Goal: Navigation & Orientation: Find specific page/section

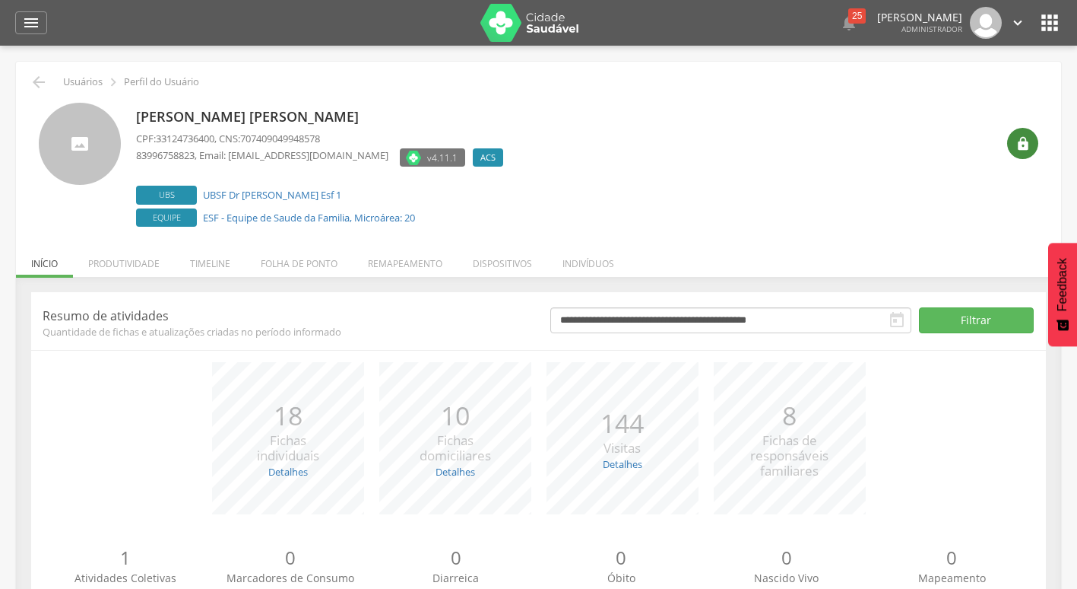
click at [1027, 150] on icon "" at bounding box center [1023, 143] width 15 height 15
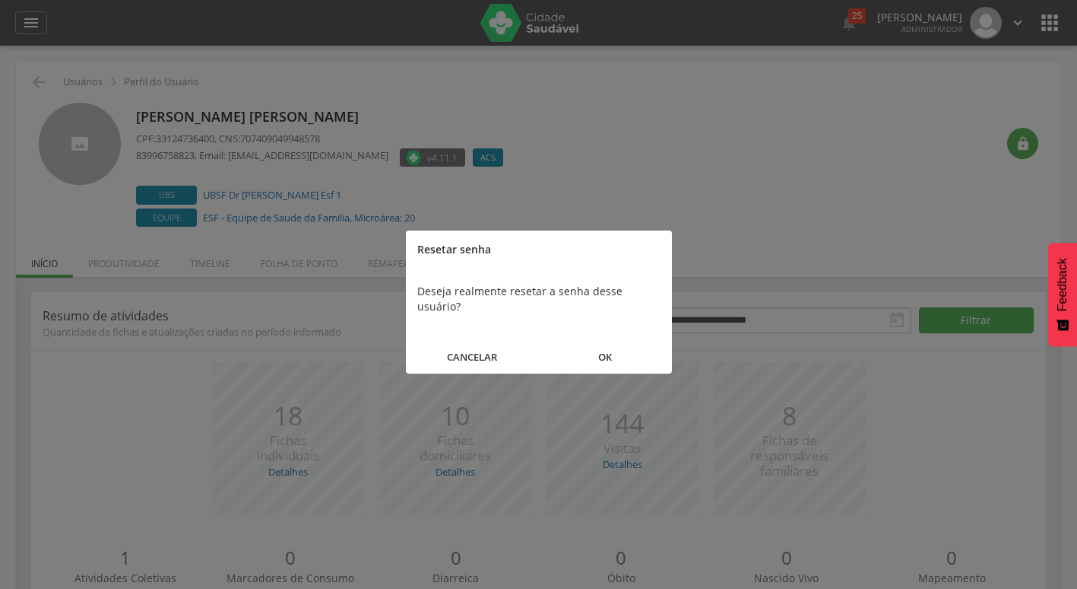
click at [615, 341] on button "OK" at bounding box center [605, 357] width 133 height 33
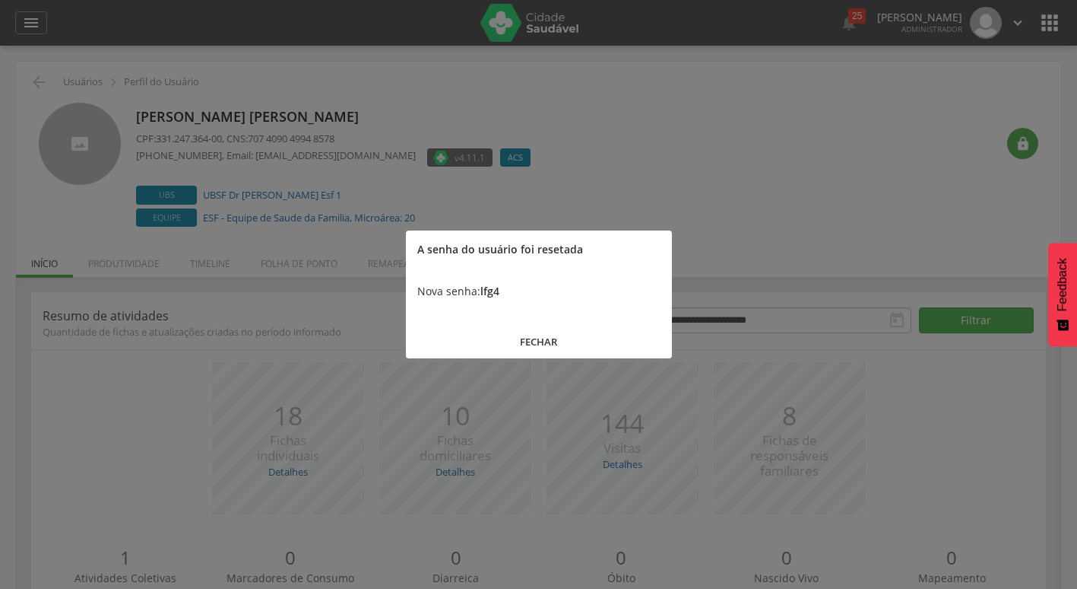
click at [567, 339] on button "FECHAR" at bounding box center [539, 341] width 266 height 33
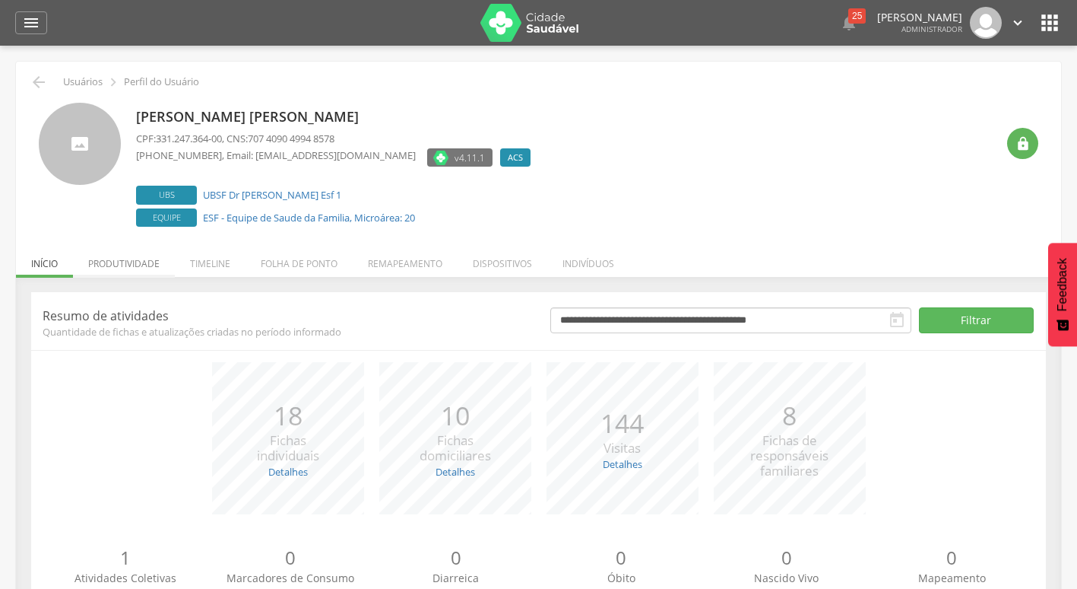
click at [117, 260] on li "Produtividade" at bounding box center [124, 260] width 102 height 36
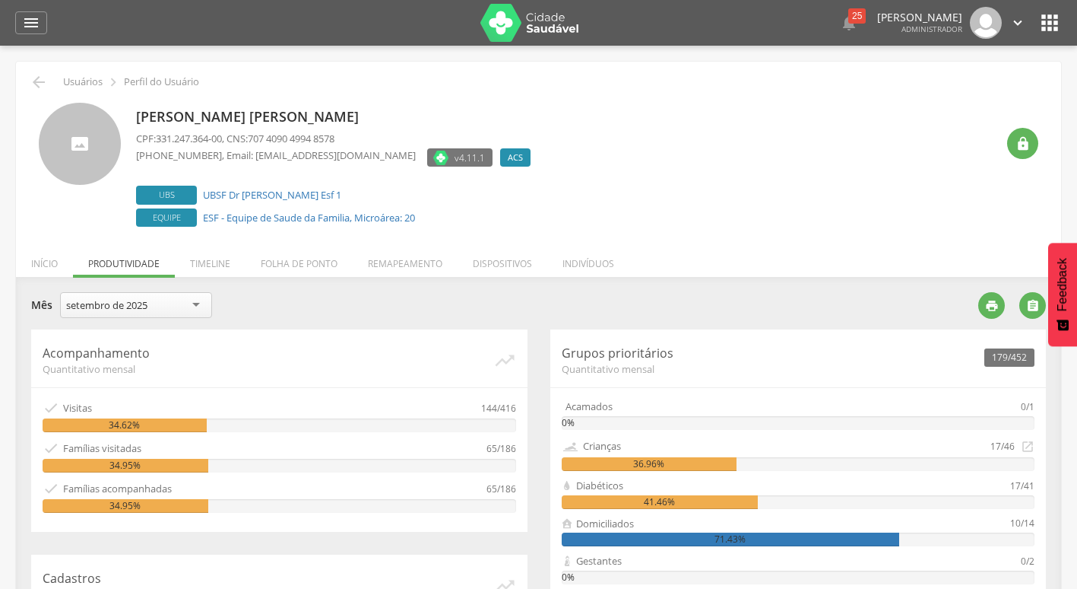
click at [235, 119] on p "[PERSON_NAME] [PERSON_NAME]" at bounding box center [337, 117] width 402 height 20
click at [307, 261] on li "Folha de ponto" at bounding box center [299, 260] width 107 height 36
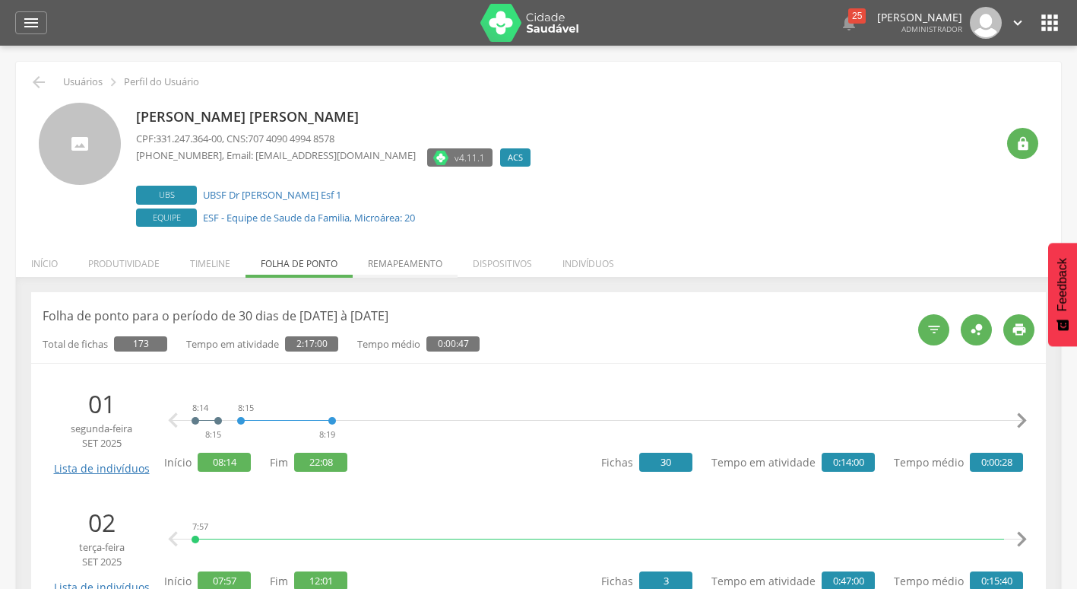
click at [447, 262] on li "Remapeamento" at bounding box center [405, 260] width 105 height 36
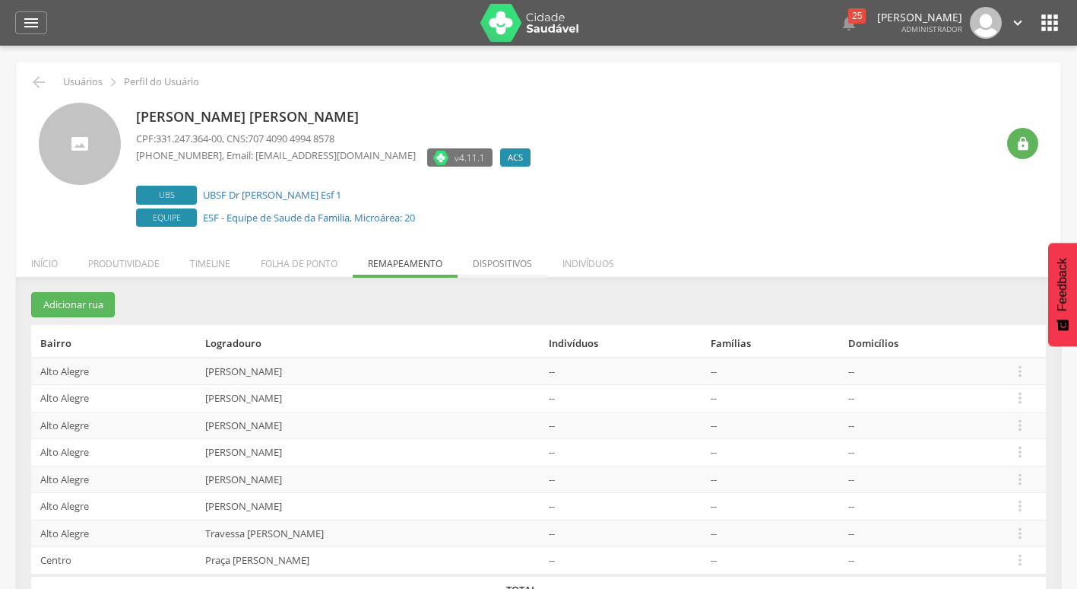
click at [521, 268] on li "Dispositivos" at bounding box center [503, 260] width 90 height 36
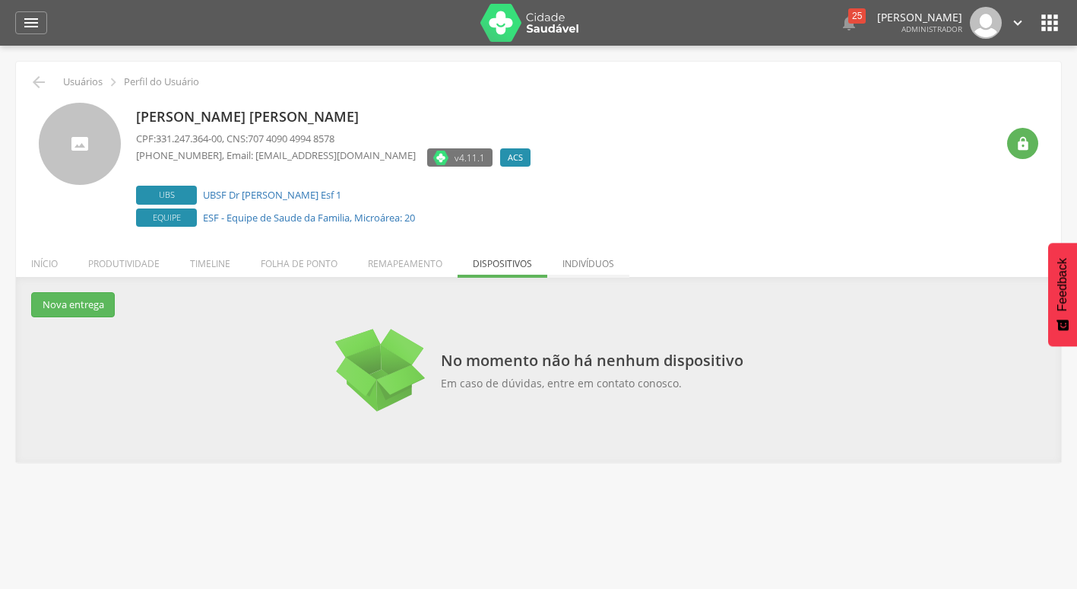
click at [614, 268] on li "Indivíduos" at bounding box center [588, 260] width 82 height 36
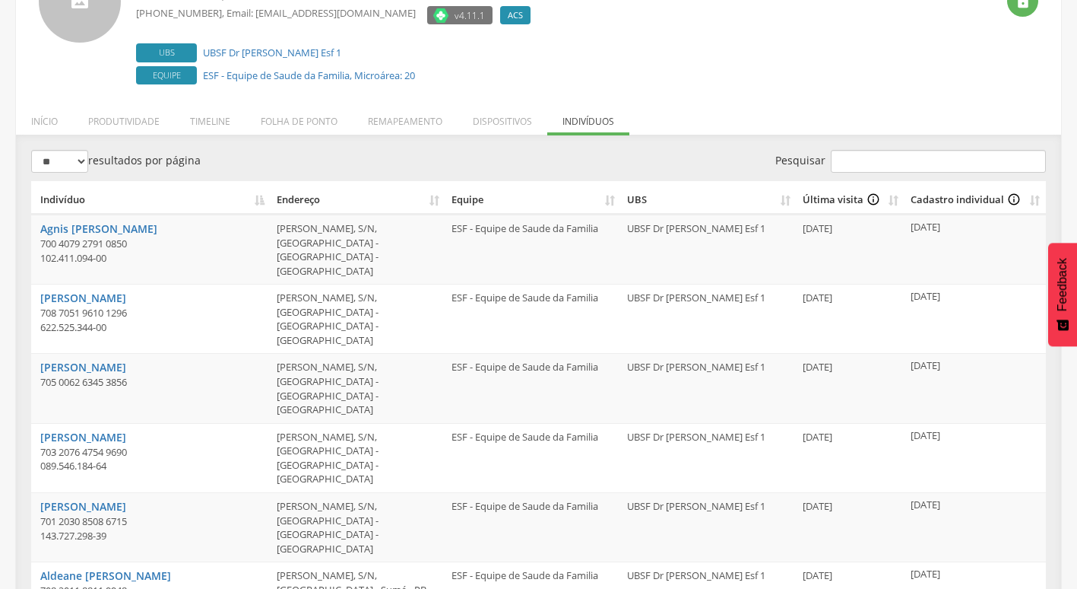
scroll to position [152, 0]
